Goal: Information Seeking & Learning: Learn about a topic

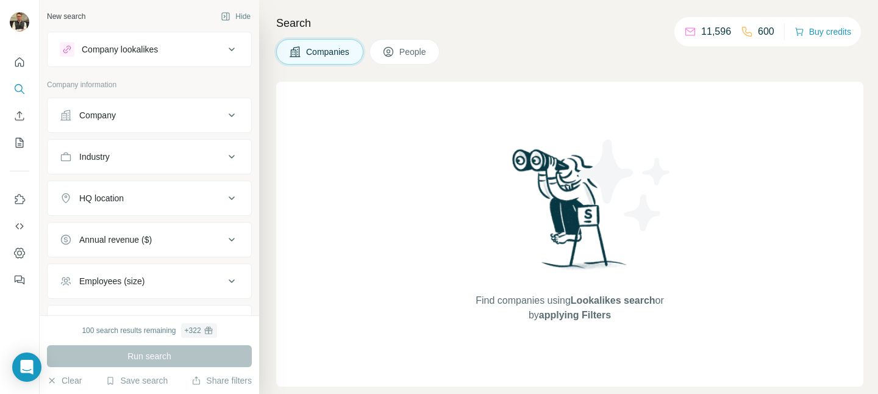
click at [460, 75] on div "Search Companies People Find companies using Lookalikes search or by applying F…" at bounding box center [568, 197] width 619 height 394
click at [169, 122] on button "Company" at bounding box center [150, 115] width 204 height 29
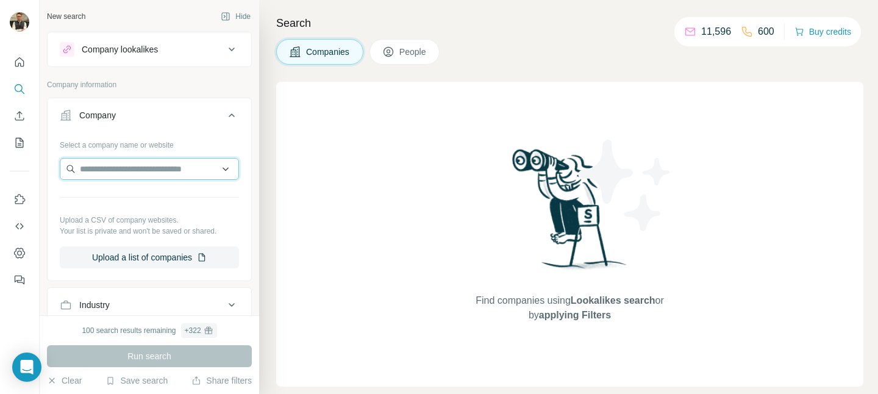
click at [165, 170] on input "text" at bounding box center [149, 169] width 179 height 22
click at [269, 153] on div "Search Companies People Find companies using Lookalikes search or by applying F…" at bounding box center [568, 197] width 619 height 394
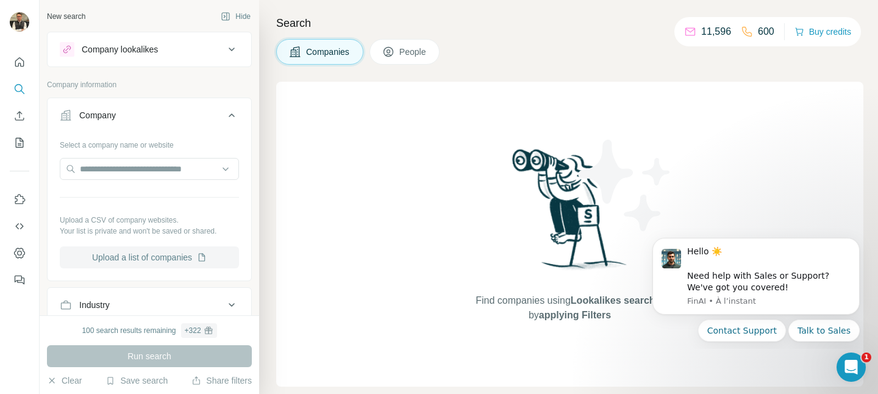
scroll to position [99, 0]
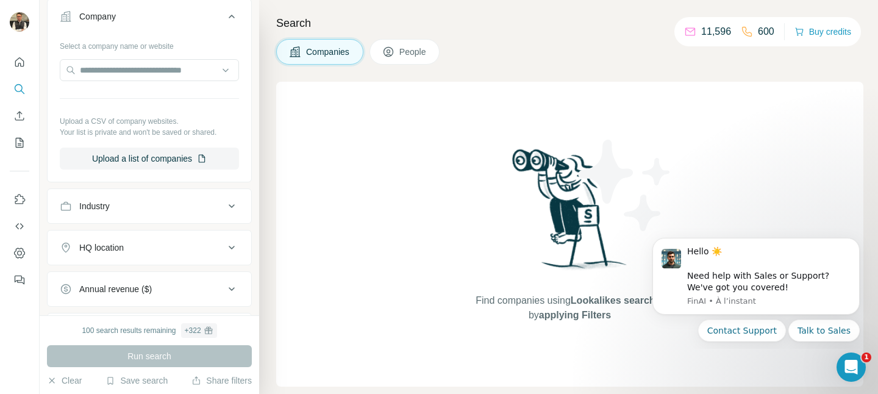
click at [179, 220] on button "Industry" at bounding box center [150, 205] width 204 height 29
click at [194, 199] on button "Industry" at bounding box center [150, 208] width 204 height 34
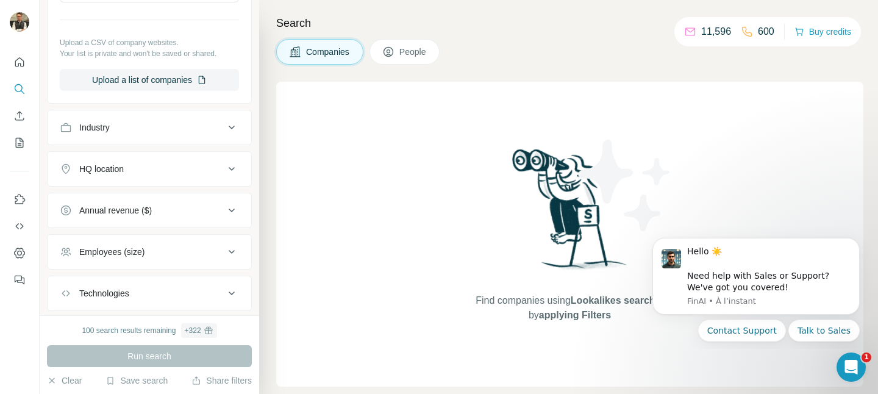
click at [191, 134] on button "Industry" at bounding box center [150, 127] width 204 height 29
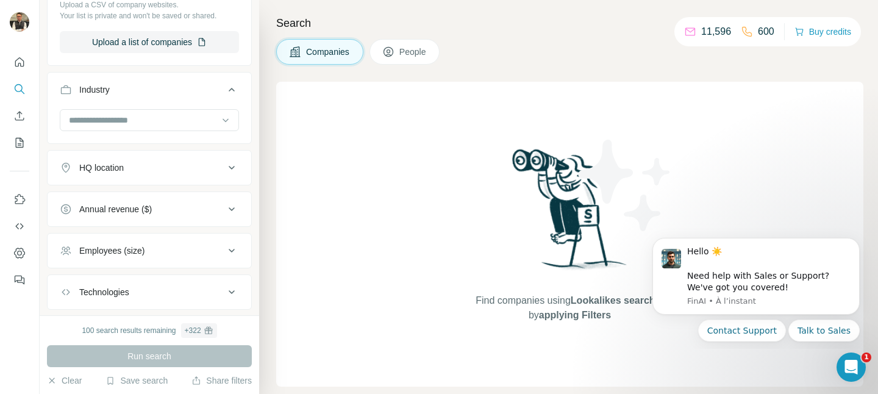
scroll to position [220, 0]
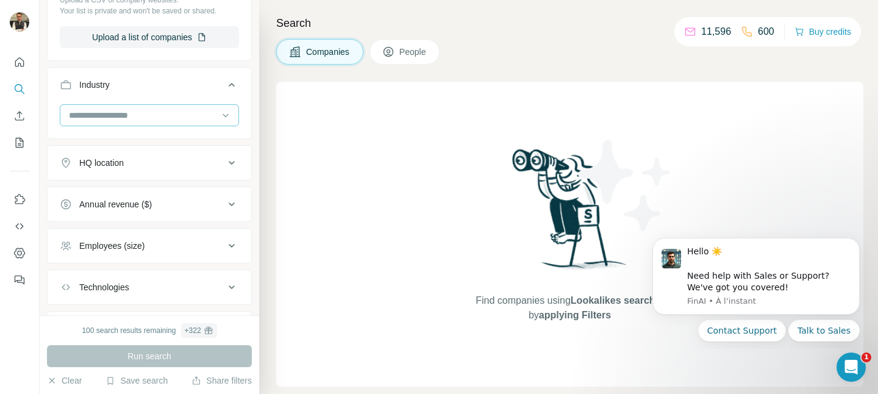
click at [133, 118] on input at bounding box center [143, 114] width 151 height 13
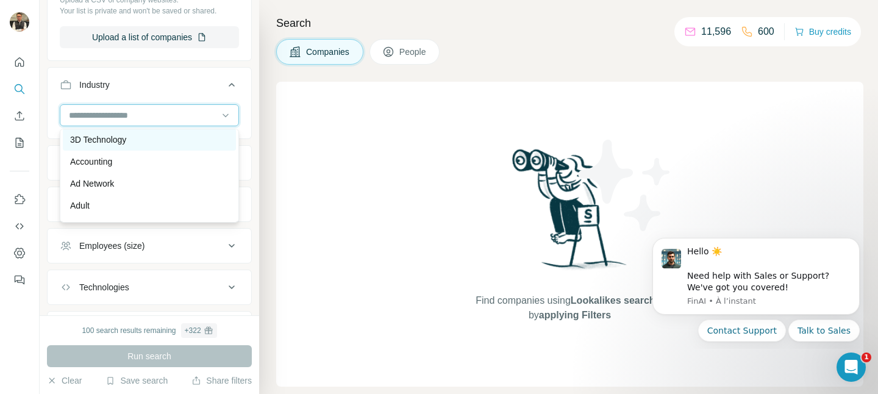
scroll to position [307, 0]
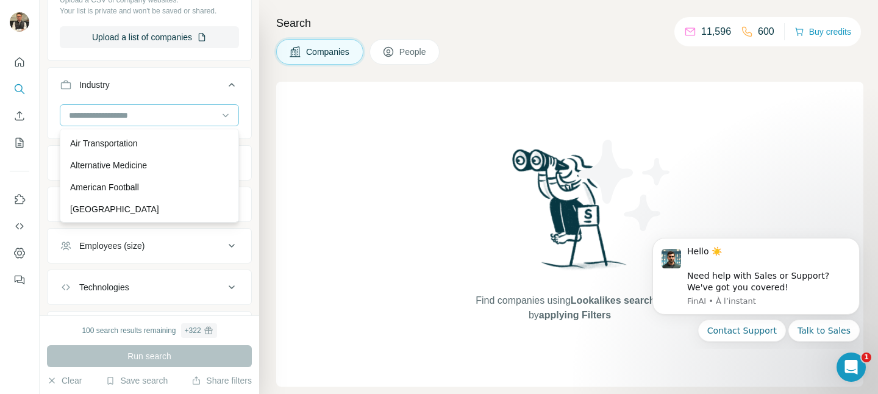
click at [171, 126] on div at bounding box center [149, 115] width 179 height 22
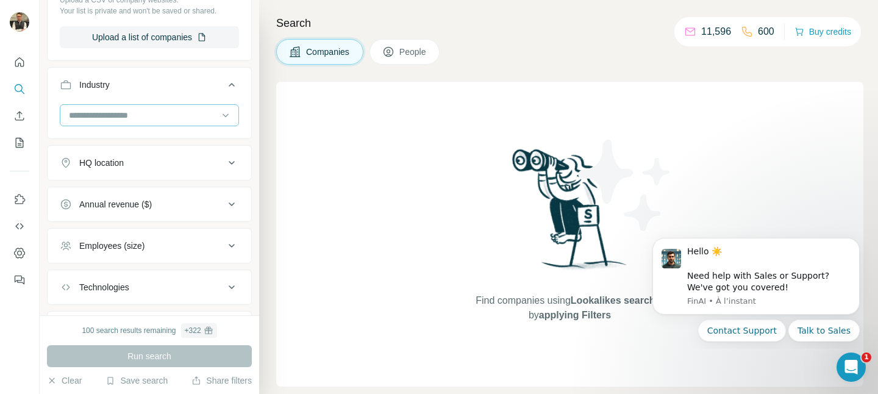
click at [165, 115] on input at bounding box center [143, 114] width 151 height 13
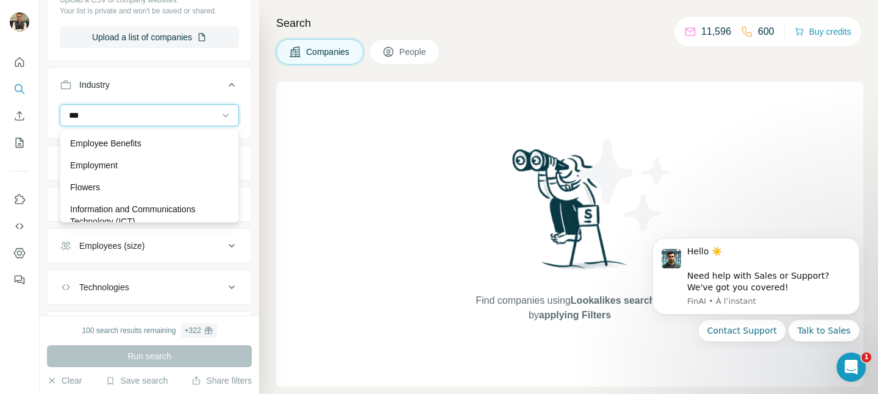
scroll to position [0, 0]
type input "*"
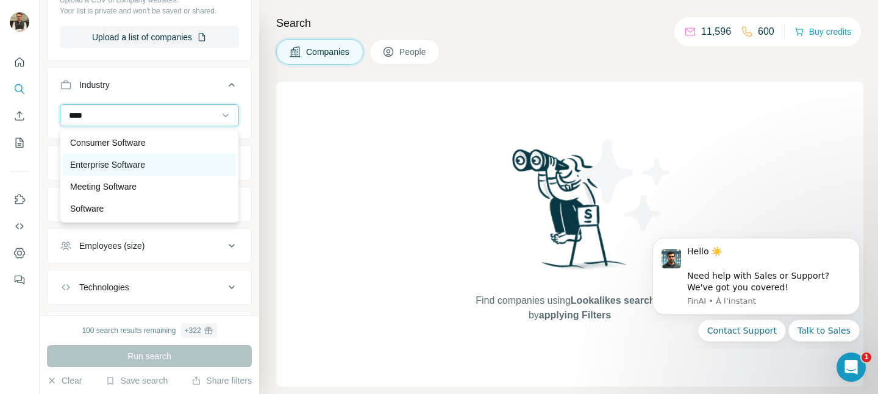
type input "****"
click at [152, 168] on div "Enterprise Software" at bounding box center [149, 164] width 158 height 12
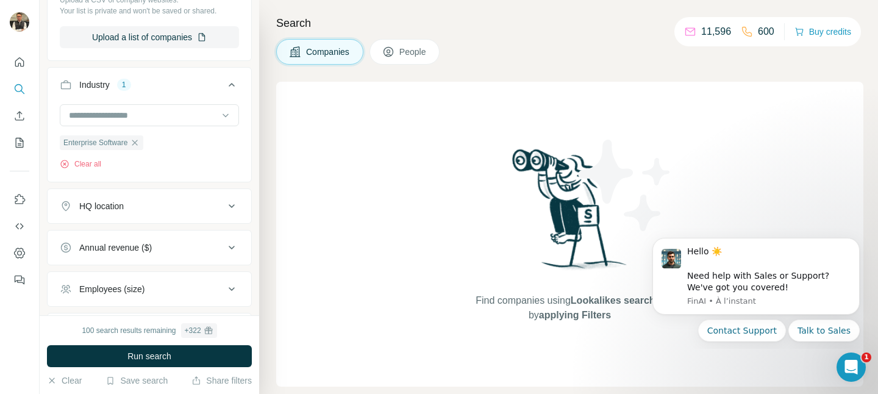
click at [133, 206] on div "HQ location" at bounding box center [142, 206] width 165 height 12
click at [130, 236] on input "text" at bounding box center [149, 237] width 179 height 22
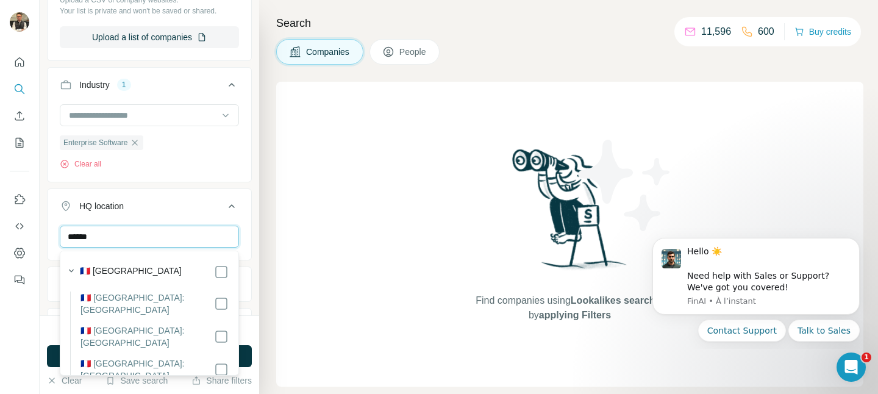
type input "******"
click at [146, 273] on div "🇫🇷 [GEOGRAPHIC_DATA]" at bounding box center [154, 272] width 149 height 15
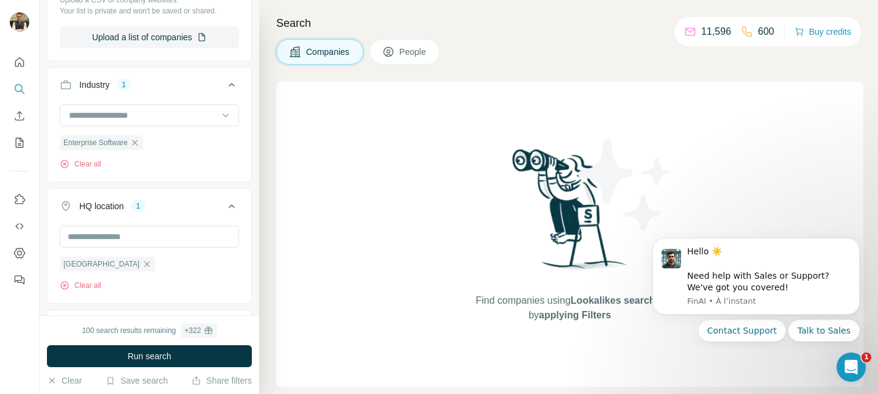
click at [282, 236] on div "Find companies using Lookalikes search or by applying Filters" at bounding box center [569, 234] width 587 height 305
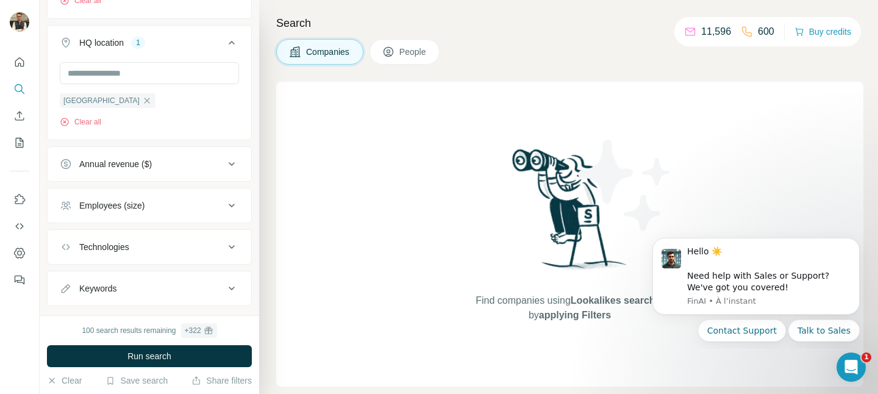
scroll to position [409, 0]
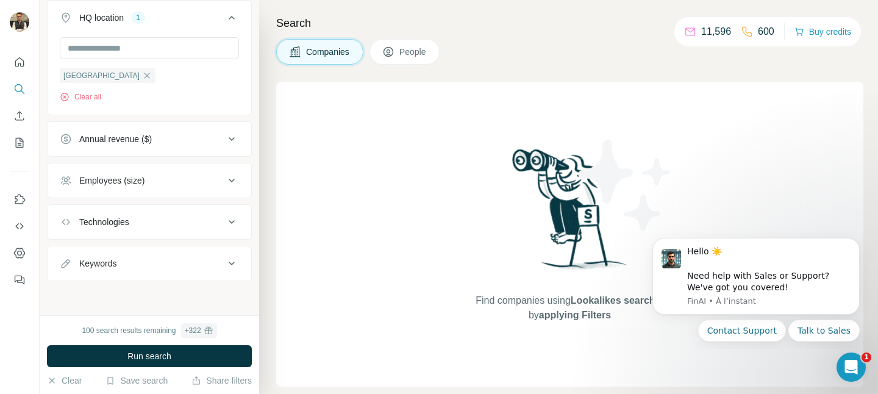
click at [158, 193] on button "Employees (size)" at bounding box center [150, 180] width 204 height 29
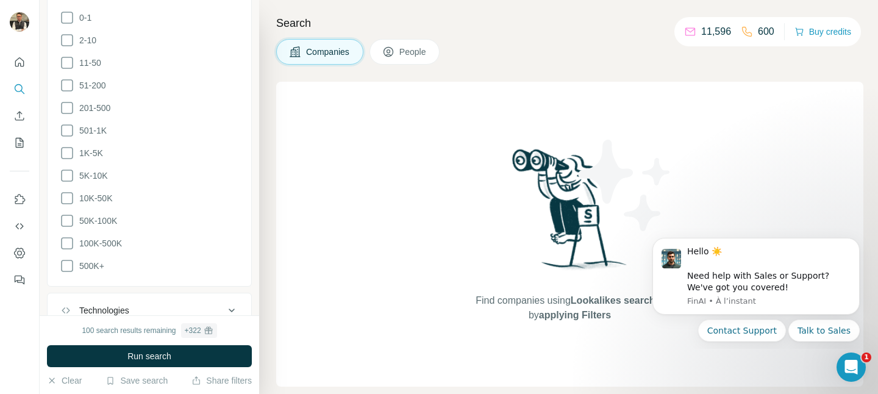
scroll to position [587, 0]
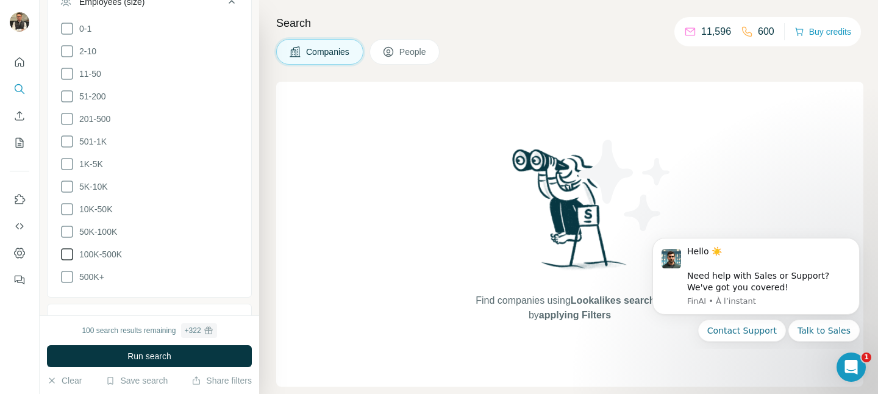
click at [68, 250] on icon at bounding box center [67, 254] width 15 height 15
click at [167, 355] on span "Run search" at bounding box center [149, 356] width 44 height 12
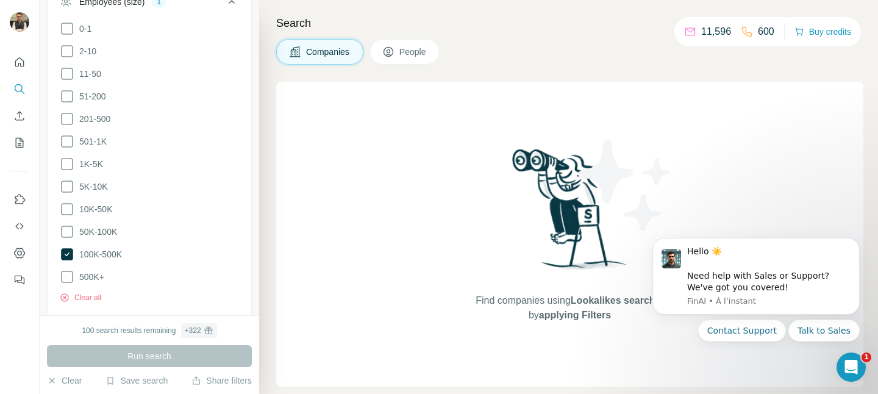
click at [270, 232] on div "Search Companies People Find companies using Lookalikes search or by applying F…" at bounding box center [568, 197] width 619 height 394
click at [279, 234] on div "Find companies using Lookalikes search or by applying Filters" at bounding box center [569, 234] width 587 height 305
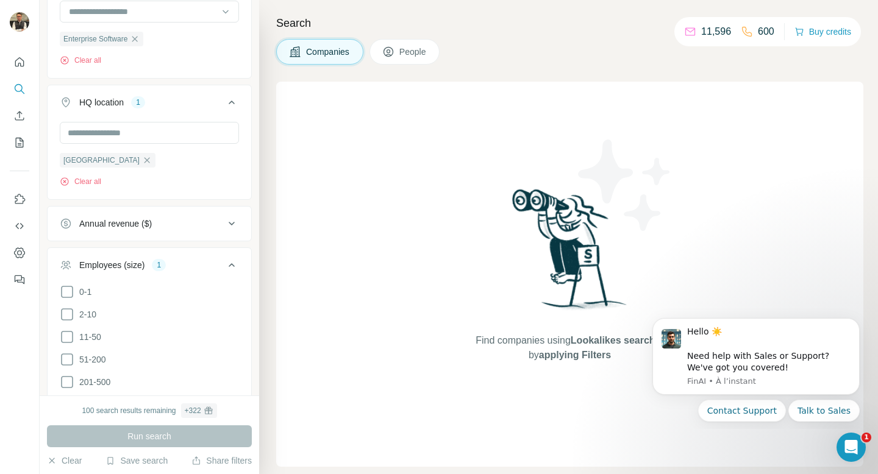
scroll to position [621, 0]
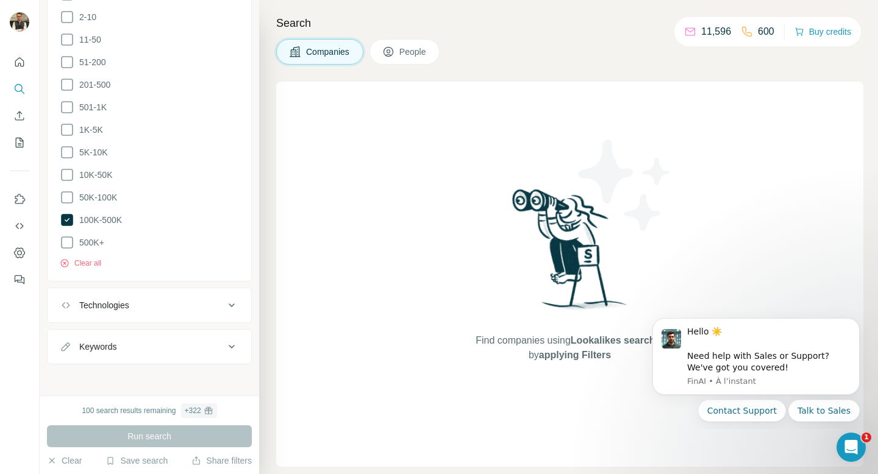
click at [174, 299] on div "Technologies" at bounding box center [142, 305] width 165 height 12
click at [163, 328] on input "text" at bounding box center [149, 336] width 179 height 22
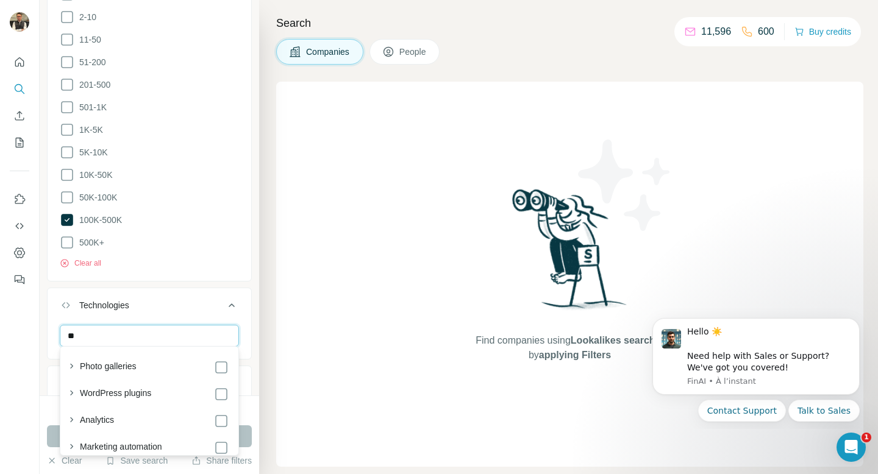
type input "*"
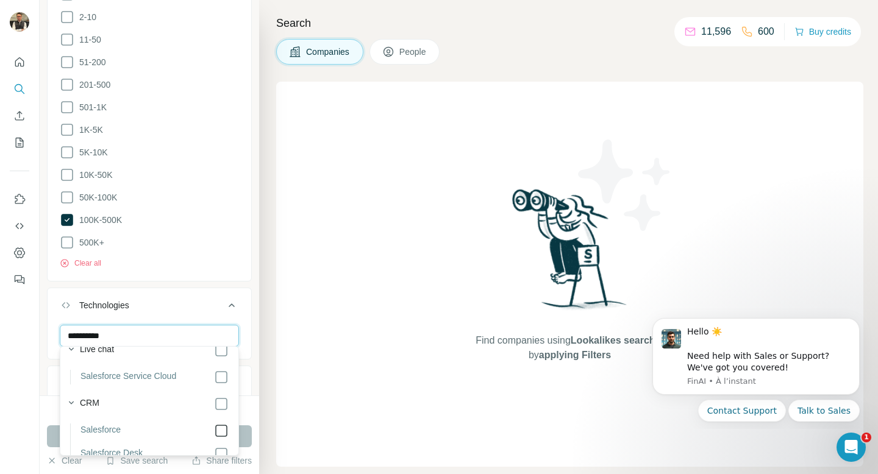
type input "**********"
click at [260, 345] on div "Search Companies People Find companies using Lookalikes search or by applying F…" at bounding box center [568, 237] width 619 height 474
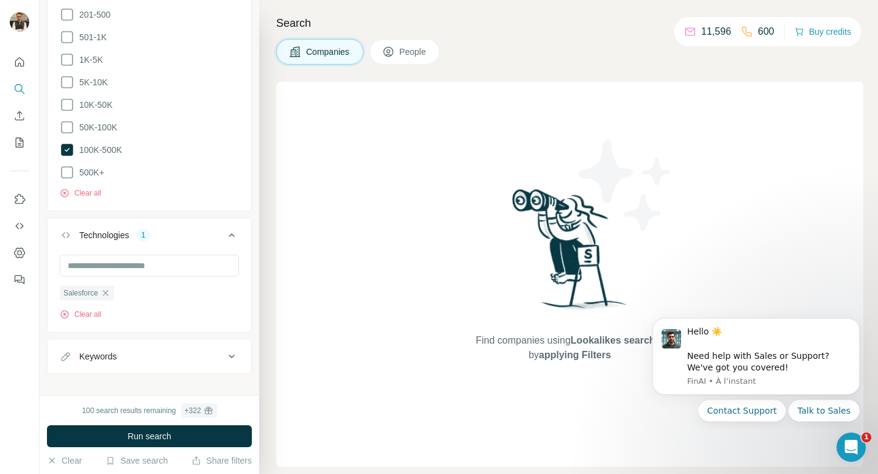
scroll to position [701, 0]
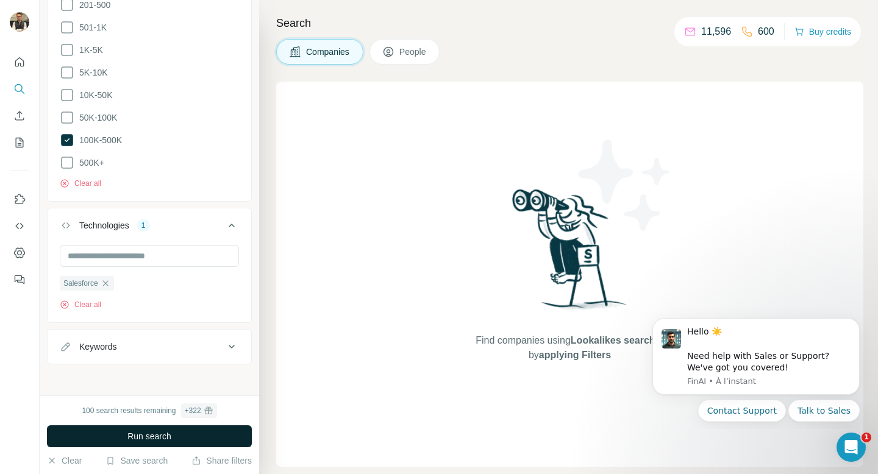
click at [177, 393] on button "Run search" at bounding box center [149, 436] width 205 height 22
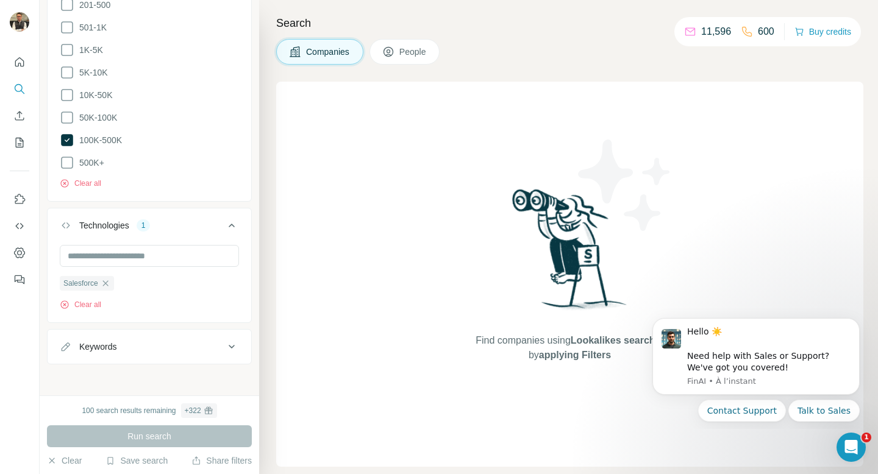
click at [563, 265] on img at bounding box center [570, 254] width 127 height 136
click at [855, 323] on icon "Dismiss notification" at bounding box center [856, 322] width 7 height 7
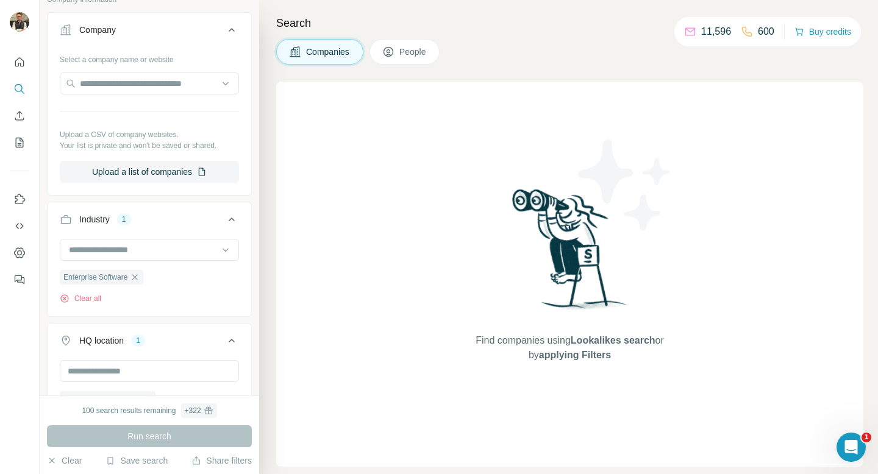
scroll to position [0, 0]
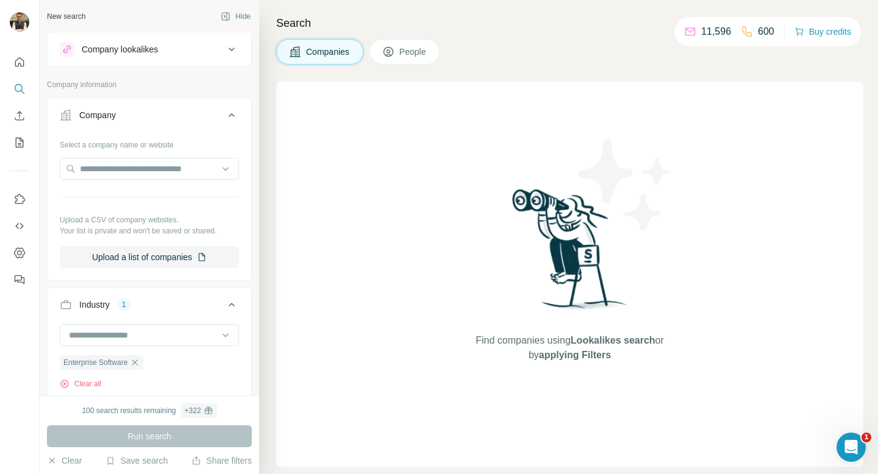
click at [472, 336] on span "Find companies using Lookalikes search or by applying Filters" at bounding box center [569, 347] width 195 height 29
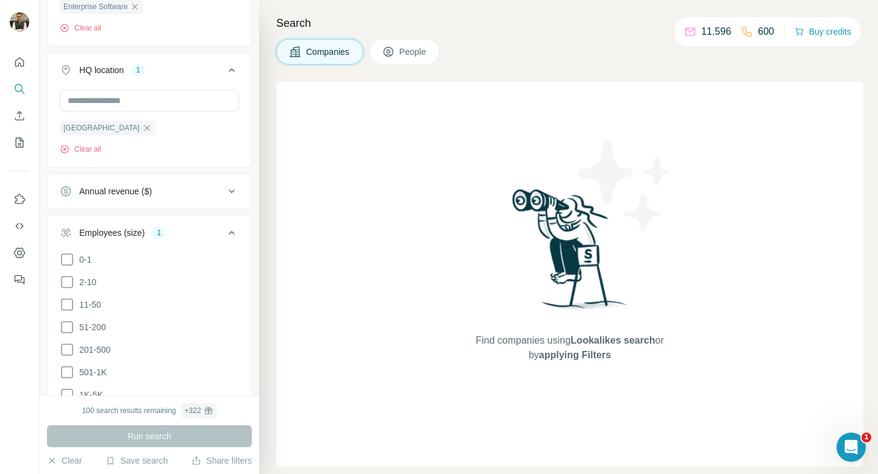
scroll to position [578, 0]
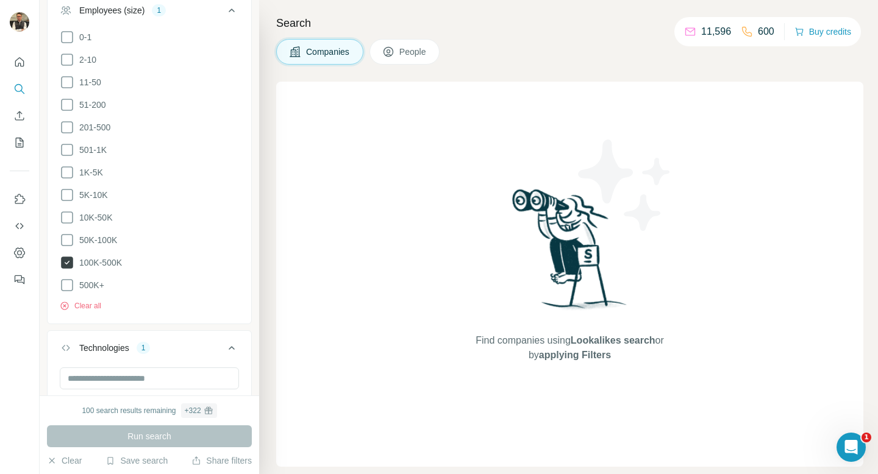
click at [65, 258] on icon at bounding box center [67, 263] width 12 height 12
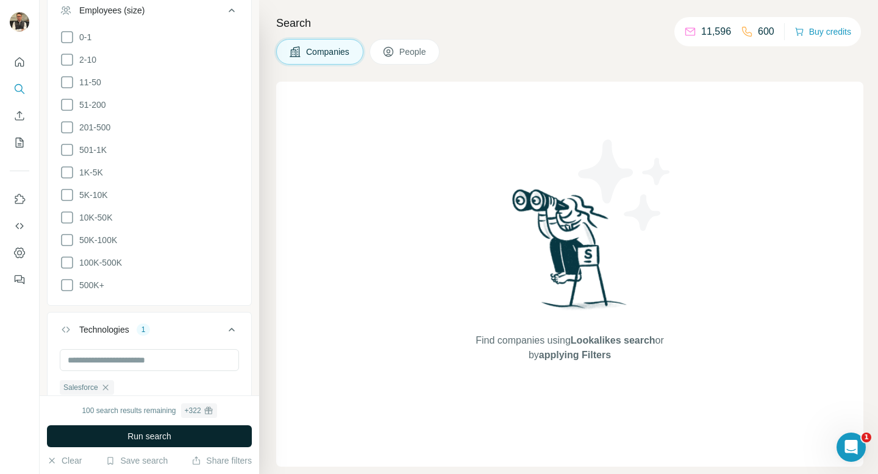
click at [127, 393] on span "Run search" at bounding box center [149, 436] width 44 height 12
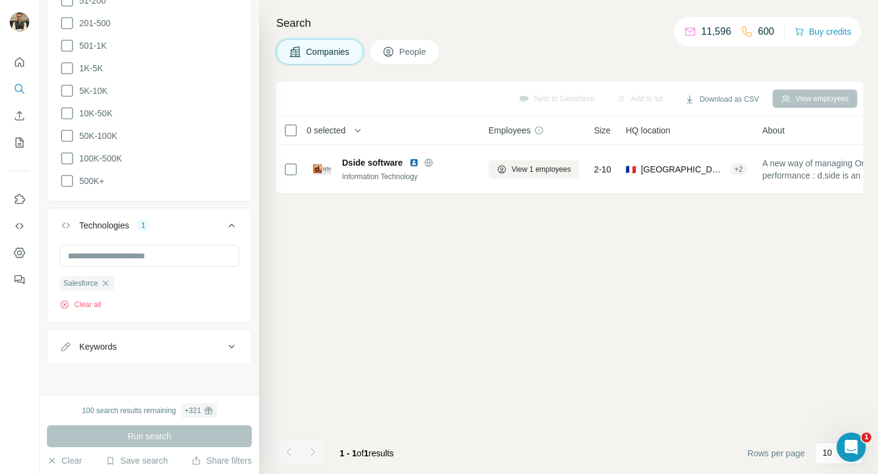
scroll to position [655, 0]
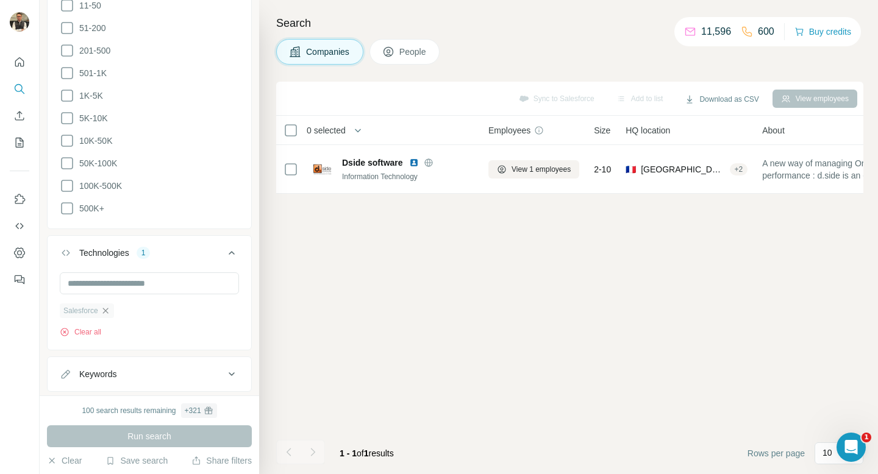
click at [108, 308] on icon "button" at bounding box center [104, 310] width 5 height 5
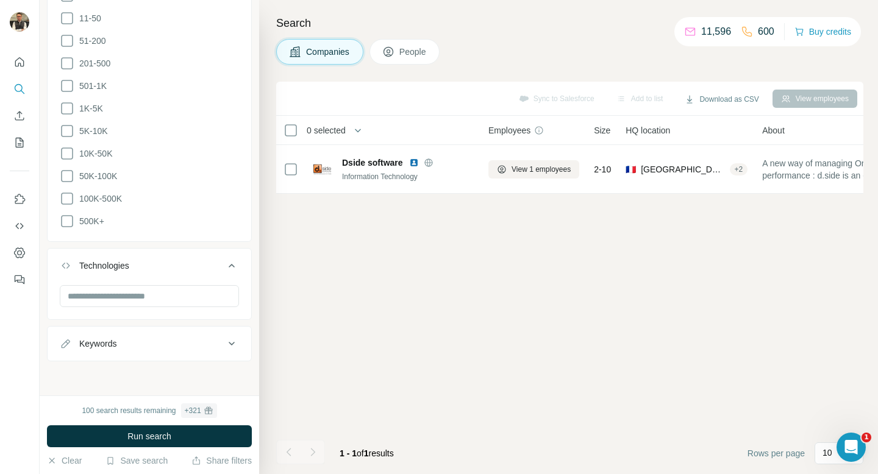
scroll to position [639, 0]
click at [173, 393] on button "Run search" at bounding box center [149, 436] width 205 height 22
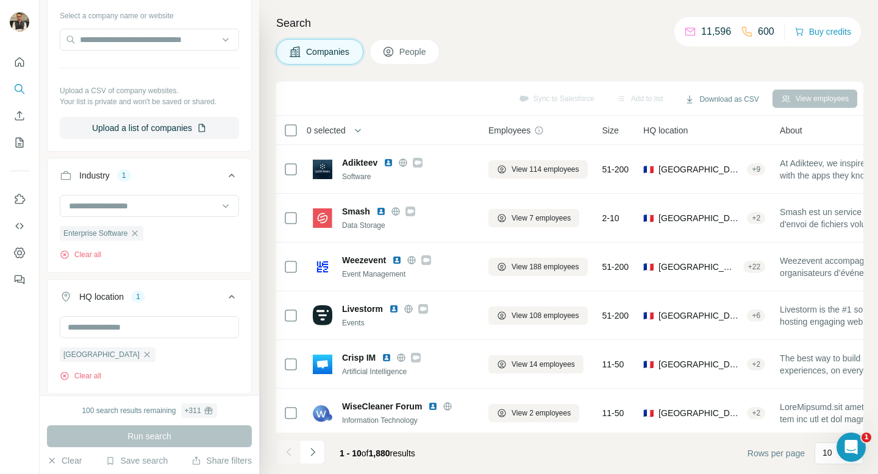
scroll to position [125, 0]
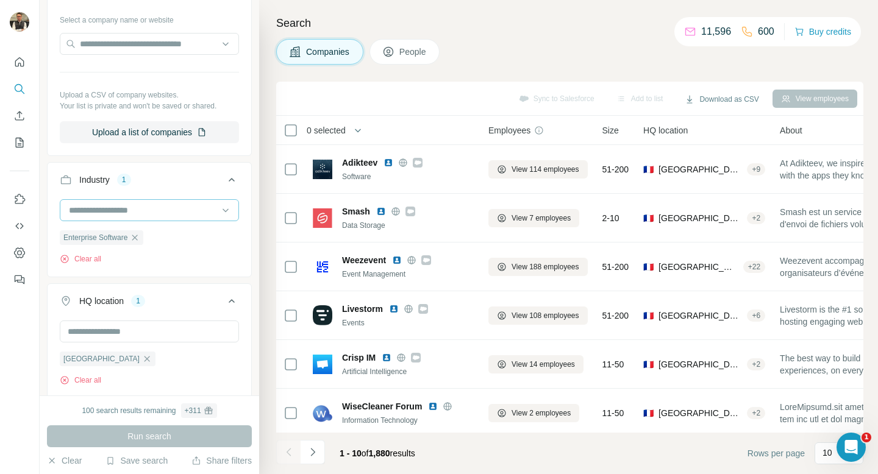
click at [155, 218] on div at bounding box center [143, 210] width 151 height 21
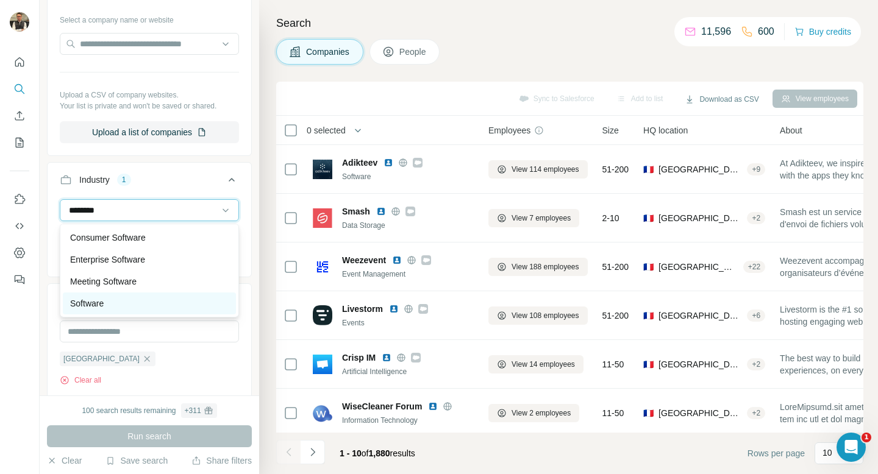
type input "********"
click at [156, 301] on div "Software" at bounding box center [149, 303] width 158 height 12
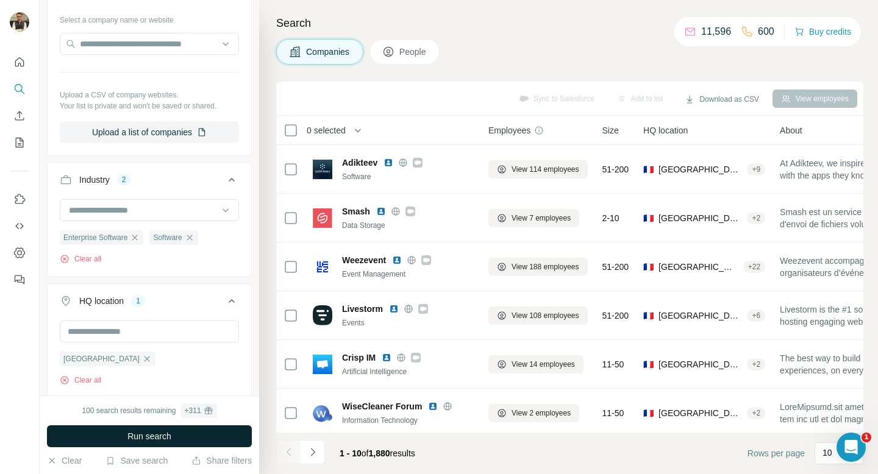
click at [166, 393] on button "Run search" at bounding box center [149, 436] width 205 height 22
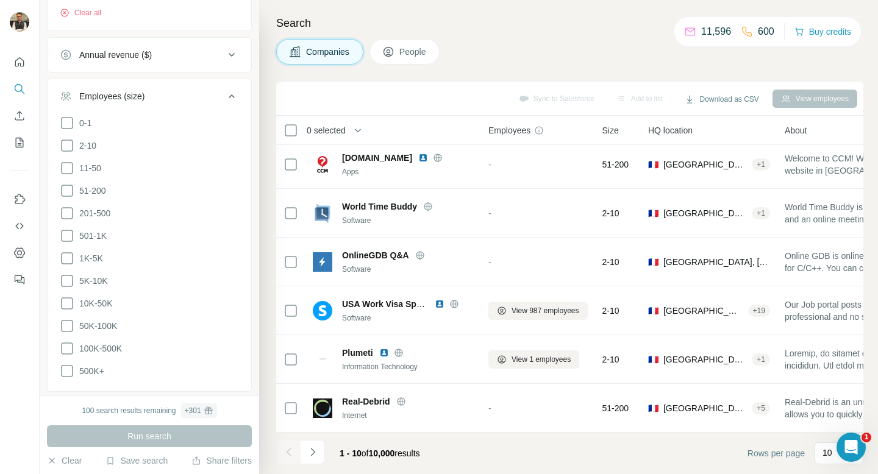
scroll to position [575, 0]
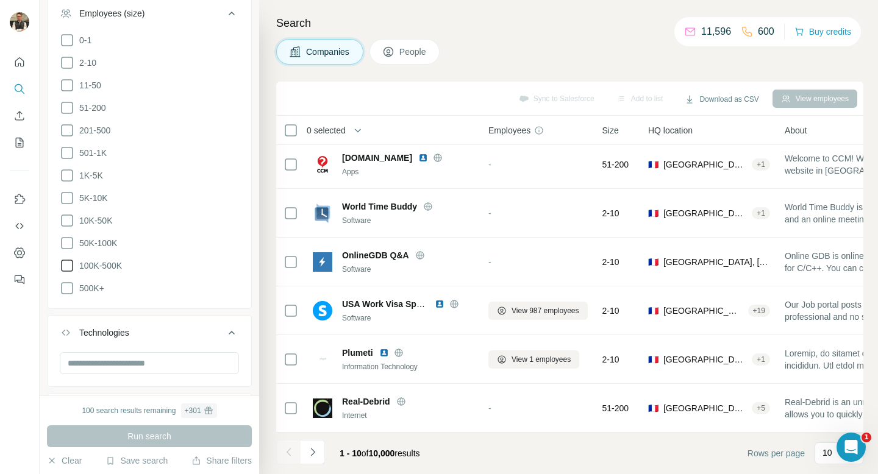
click at [65, 263] on icon at bounding box center [67, 265] width 15 height 15
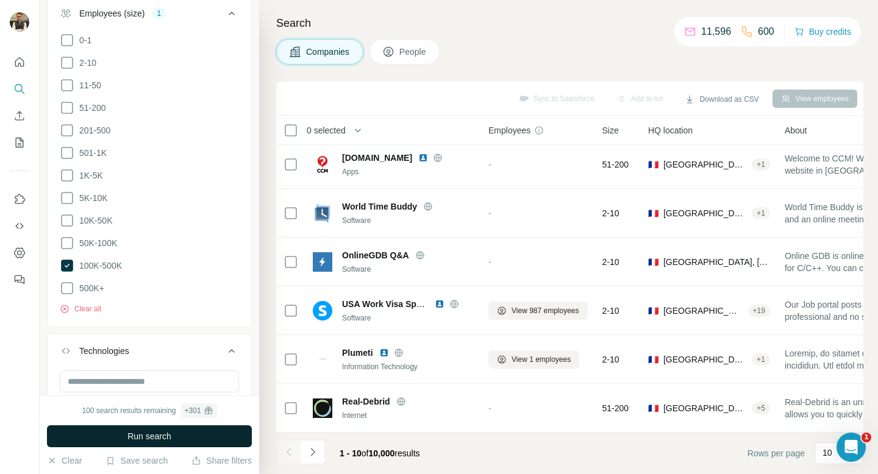
click at [162, 393] on span "Run search" at bounding box center [149, 436] width 44 height 12
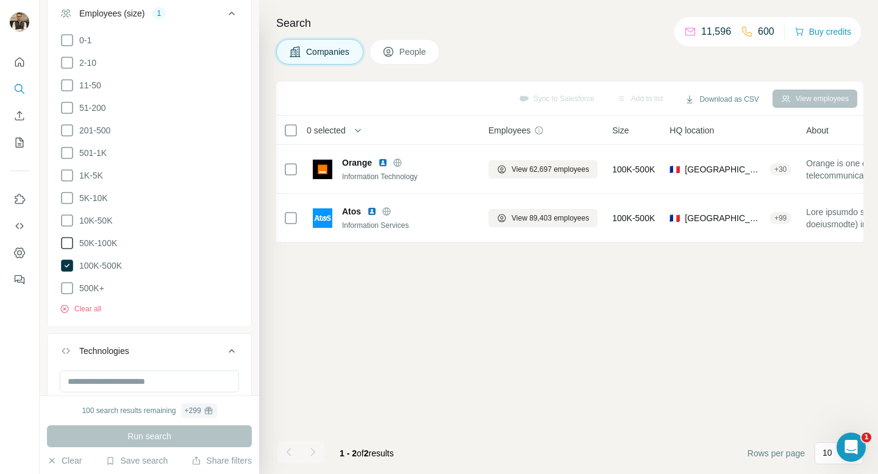
click at [66, 241] on icon at bounding box center [67, 243] width 15 height 15
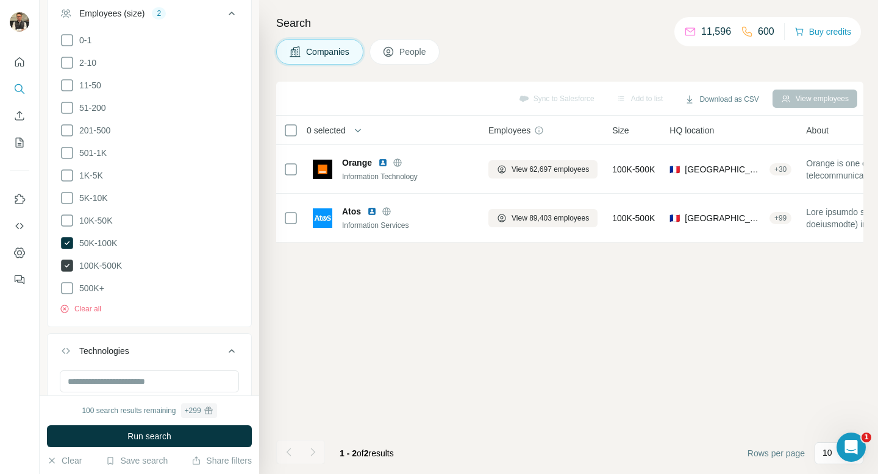
click at [66, 260] on icon at bounding box center [67, 266] width 12 height 12
click at [66, 247] on icon at bounding box center [67, 243] width 15 height 15
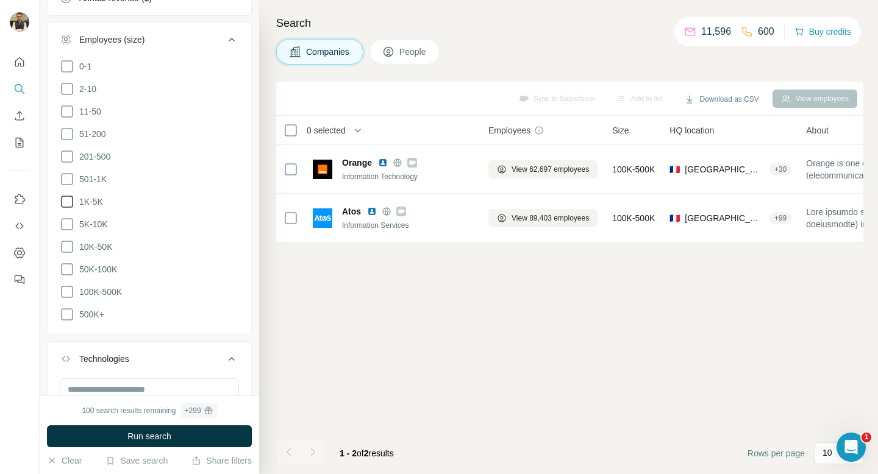
click at [65, 201] on icon at bounding box center [67, 201] width 15 height 15
click at [66, 174] on icon at bounding box center [67, 179] width 15 height 15
click at [67, 202] on icon at bounding box center [67, 202] width 12 height 12
click at [68, 203] on icon at bounding box center [67, 201] width 15 height 15
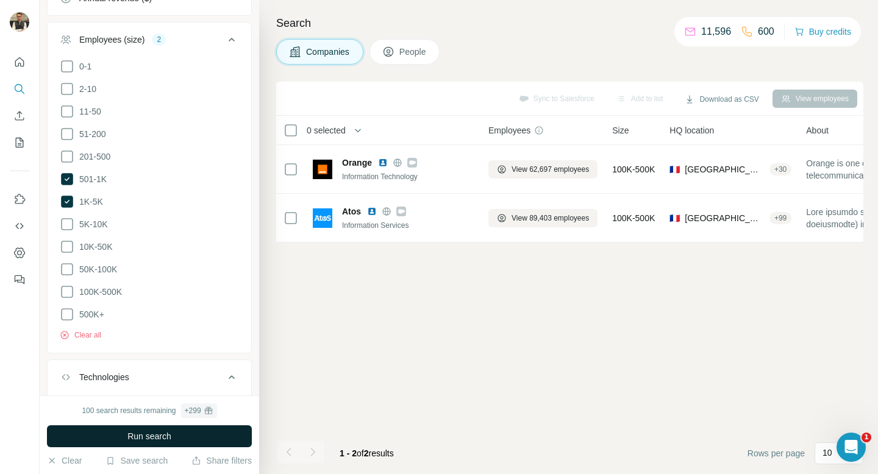
click at [146, 393] on span "Run search" at bounding box center [149, 436] width 44 height 12
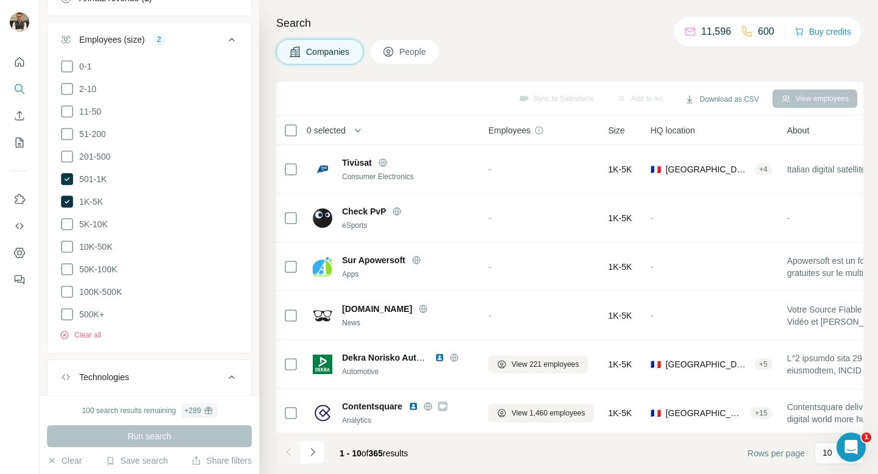
click at [500, 44] on div "Companies People" at bounding box center [569, 52] width 587 height 26
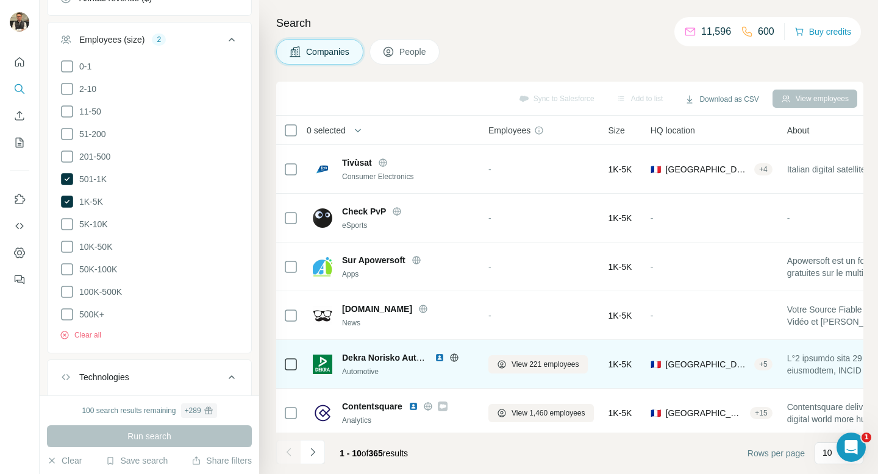
scroll to position [176, 0]
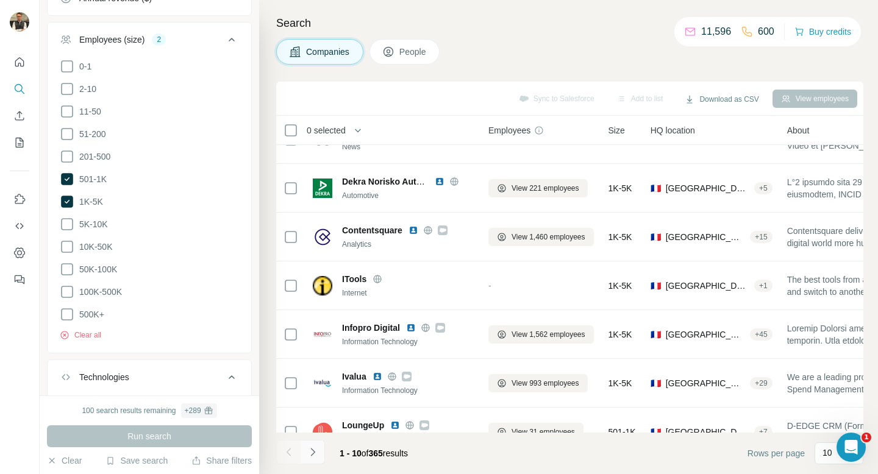
click at [313, 393] on icon "Navigate to next page" at bounding box center [312, 452] width 4 height 8
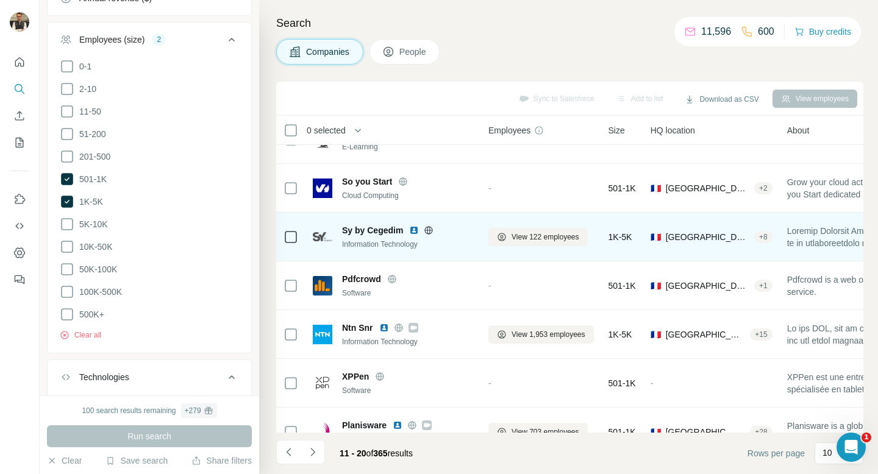
click at [363, 230] on span "Sy by Cegedim" at bounding box center [372, 230] width 61 height 12
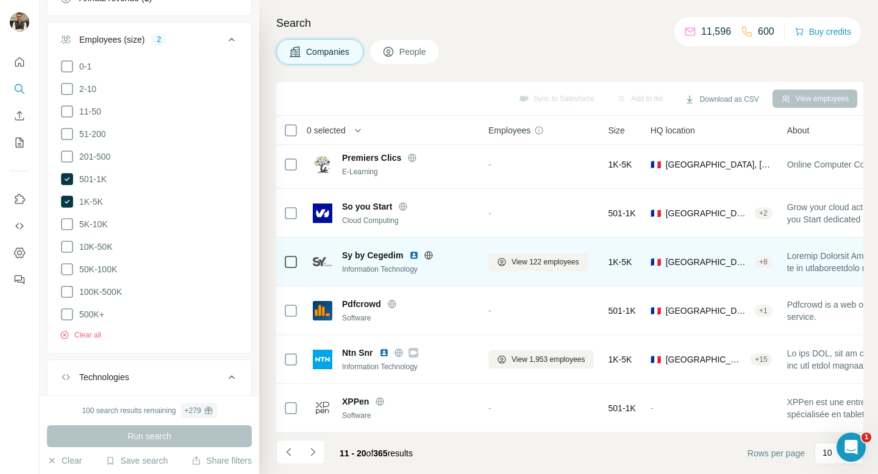
scroll to position [147, 0]
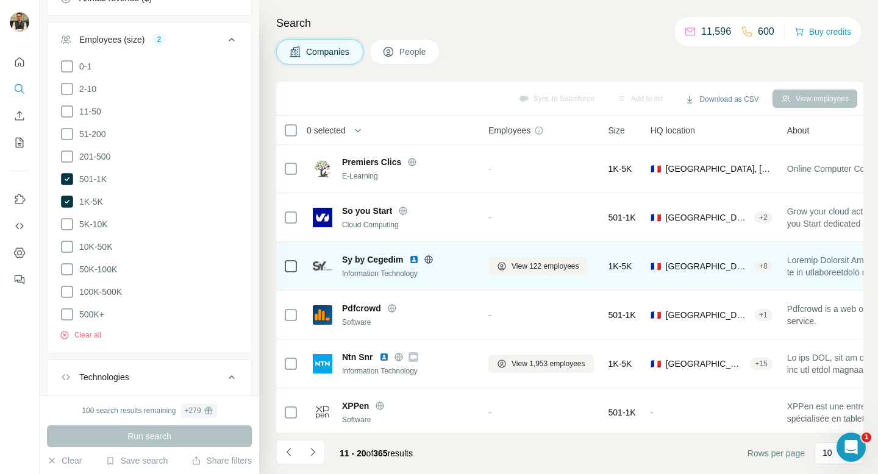
click at [364, 257] on span "Sy by Cegedim" at bounding box center [372, 260] width 61 height 12
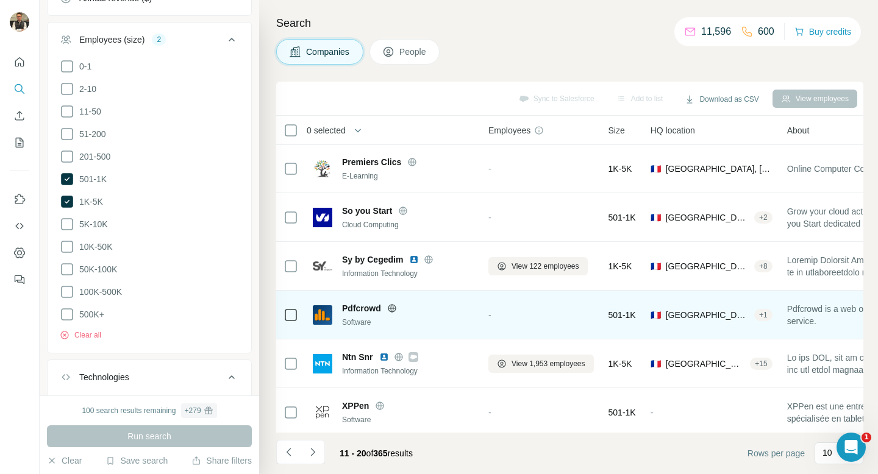
click at [362, 308] on span "Pdfcrowd" at bounding box center [361, 308] width 39 height 12
click at [354, 309] on span "Pdfcrowd" at bounding box center [361, 308] width 39 height 12
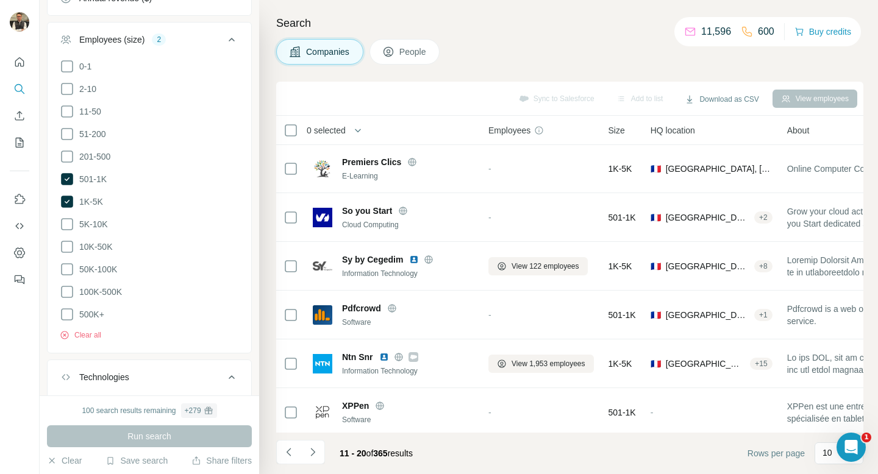
click at [264, 113] on div "Search Companies People Sync to Salesforce Add to list Download as CSV View emp…" at bounding box center [568, 237] width 619 height 474
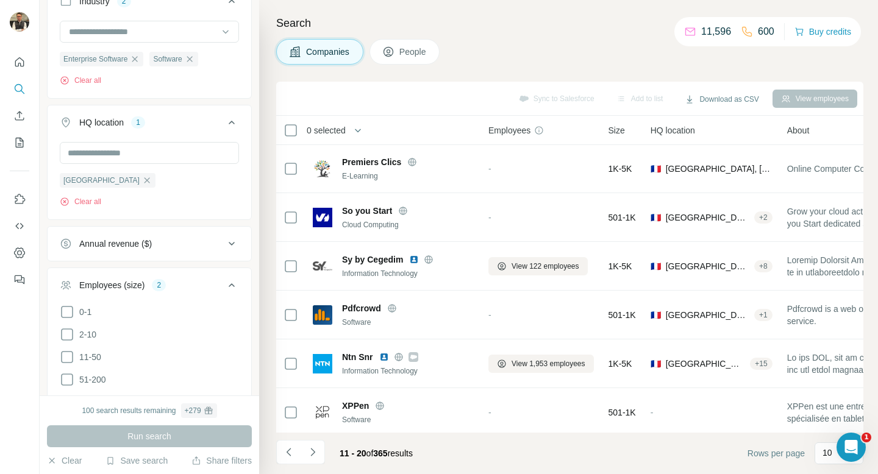
scroll to position [0, 0]
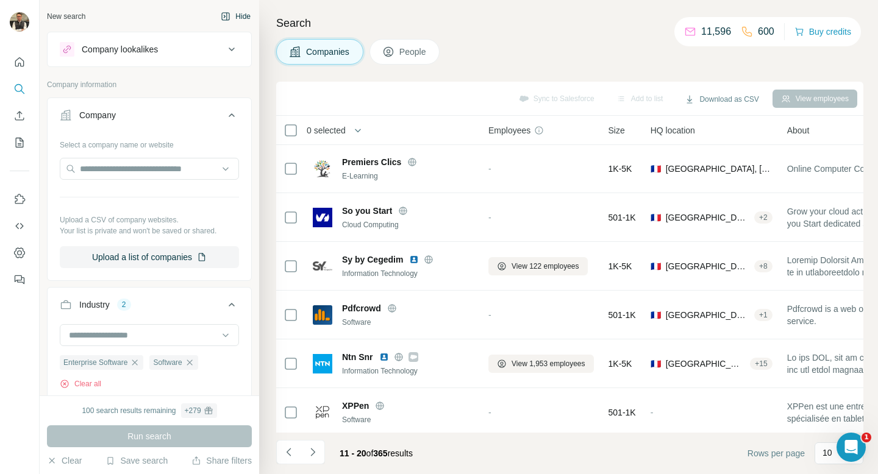
click at [244, 15] on button "Hide" at bounding box center [235, 16] width 47 height 18
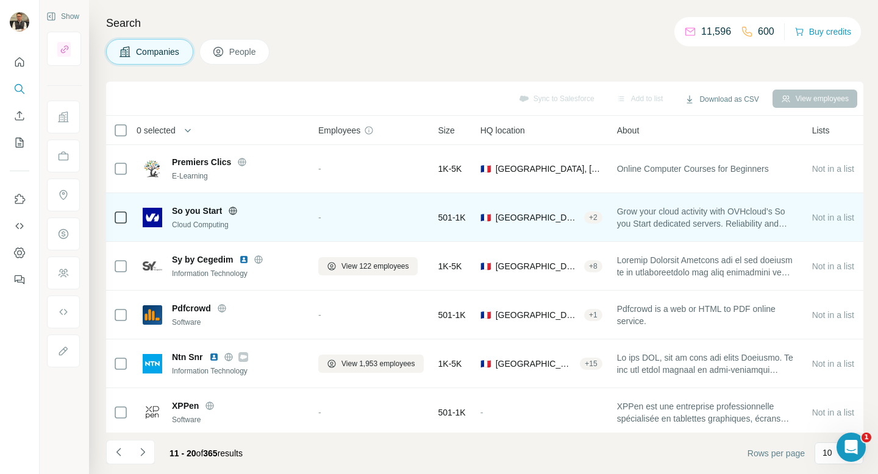
click at [186, 205] on span "So you Start" at bounding box center [197, 211] width 50 height 12
click at [291, 215] on div "So you Start" at bounding box center [238, 211] width 132 height 12
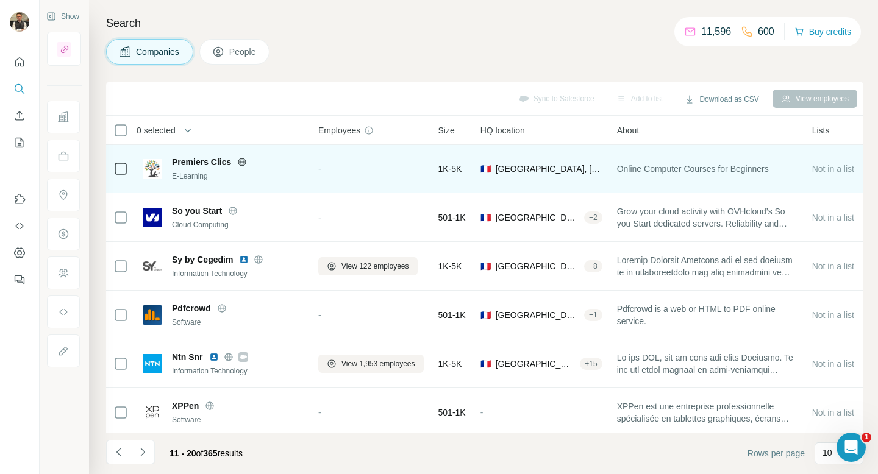
scroll to position [200, 0]
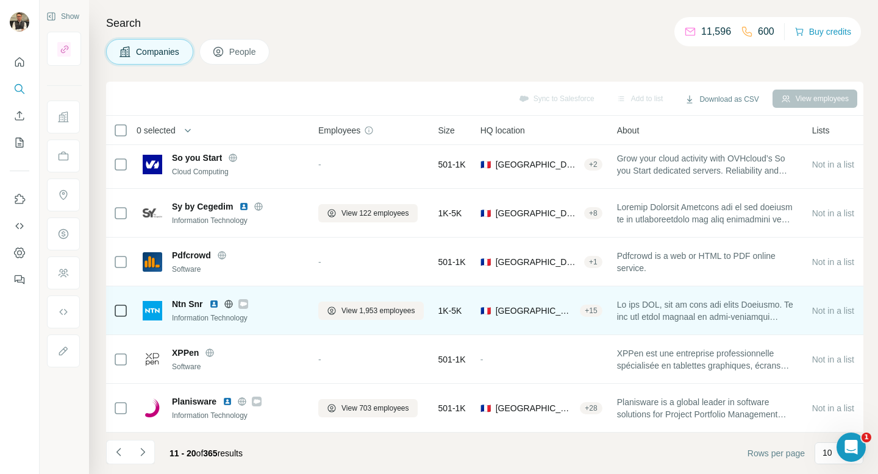
click at [182, 306] on span "Ntn Snr" at bounding box center [187, 304] width 31 height 12
click at [278, 318] on div "Information Technology" at bounding box center [238, 318] width 132 height 11
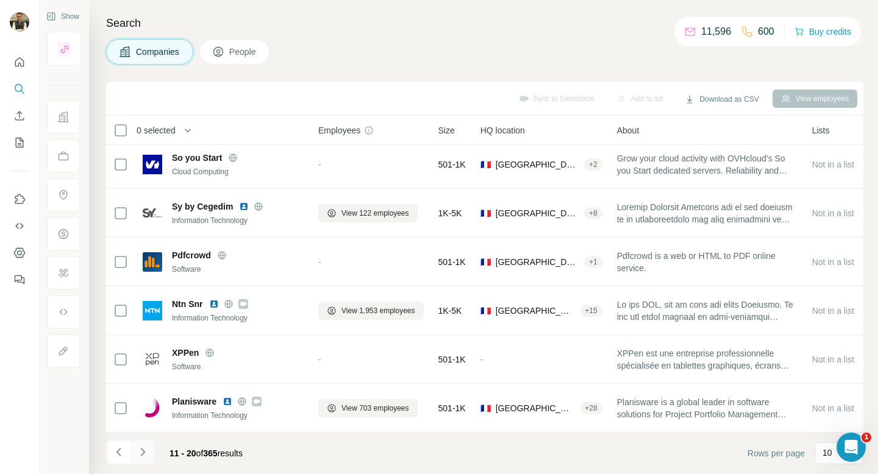
click at [143, 393] on icon "Navigate to next page" at bounding box center [143, 452] width 12 height 12
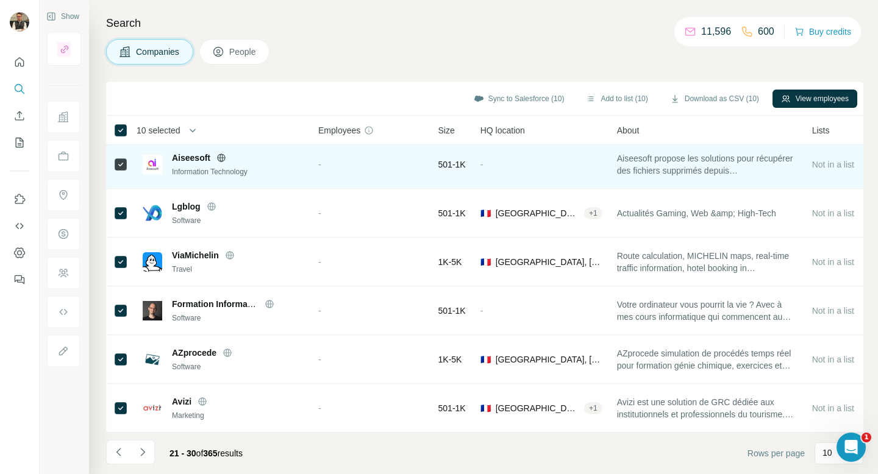
click at [187, 159] on span "Aiseesoft" at bounding box center [191, 158] width 38 height 12
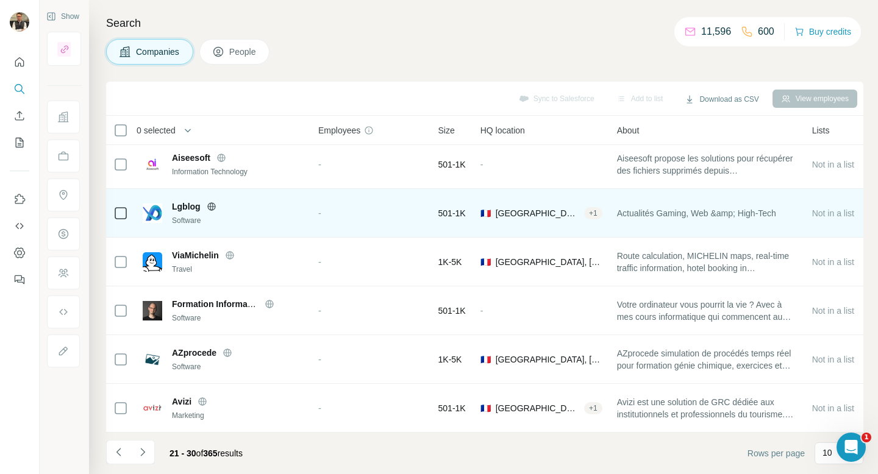
click at [188, 207] on span "Lgblog" at bounding box center [186, 207] width 29 height 12
click at [194, 204] on span "Lgblog" at bounding box center [186, 207] width 29 height 12
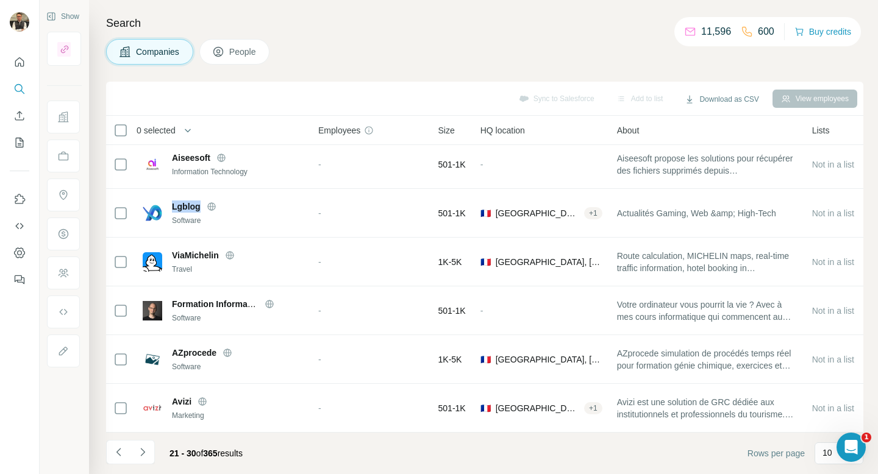
click at [147, 393] on icon "Navigate to next page" at bounding box center [143, 452] width 12 height 12
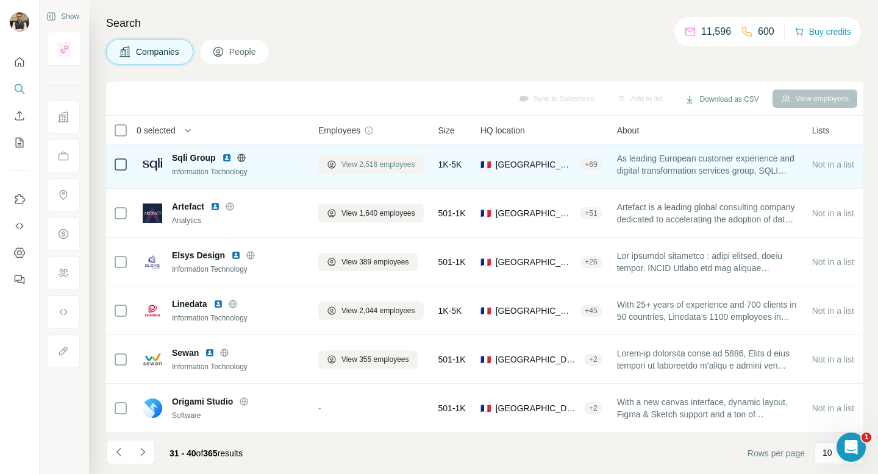
click at [378, 167] on span "View 2,516 employees" at bounding box center [378, 164] width 74 height 11
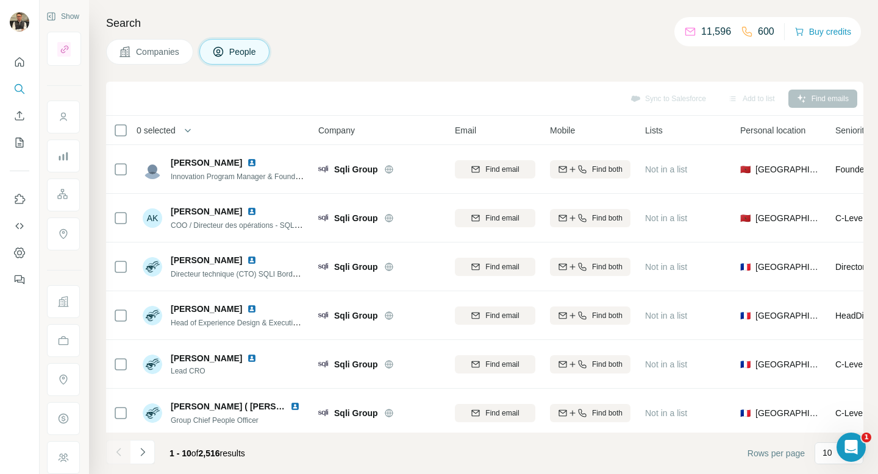
click at [157, 57] on span "Companies" at bounding box center [158, 52] width 44 height 12
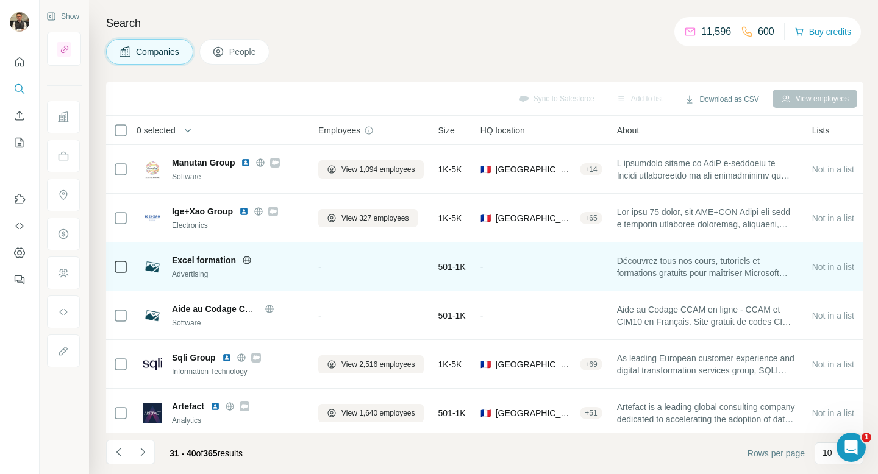
scroll to position [21, 0]
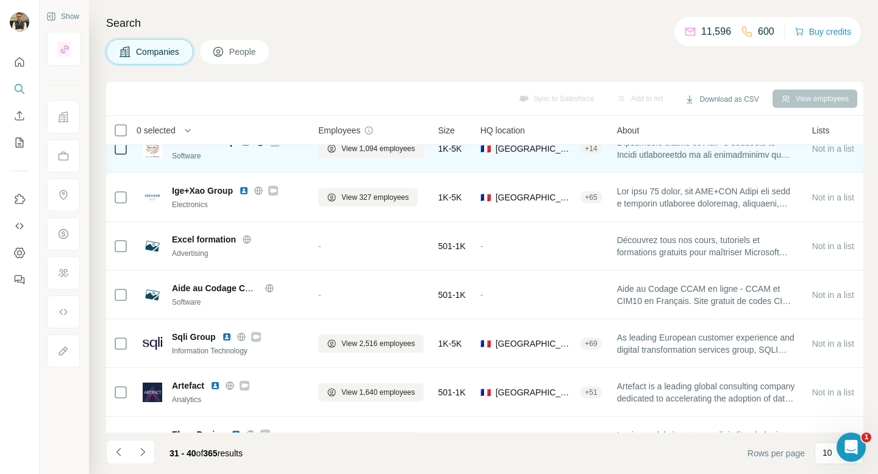
click at [187, 162] on div "Manutan Group Software" at bounding box center [223, 149] width 161 height 34
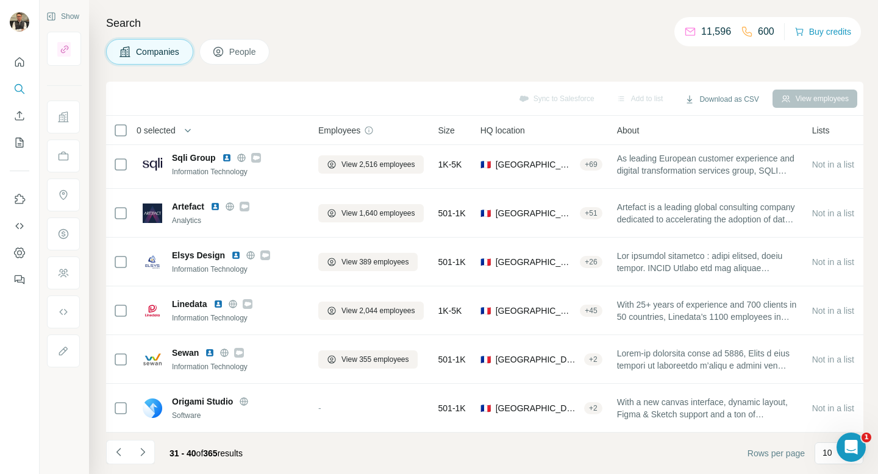
scroll to position [7, 0]
